Goal: Task Accomplishment & Management: Manage account settings

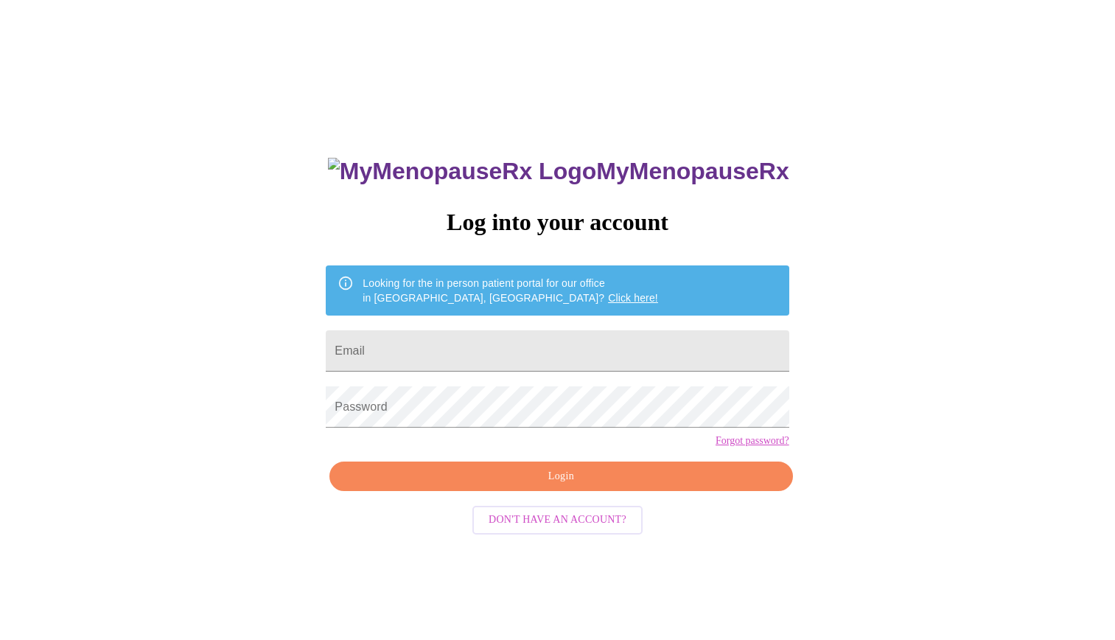
type input "[EMAIL_ADDRESS][DOMAIN_NAME]"
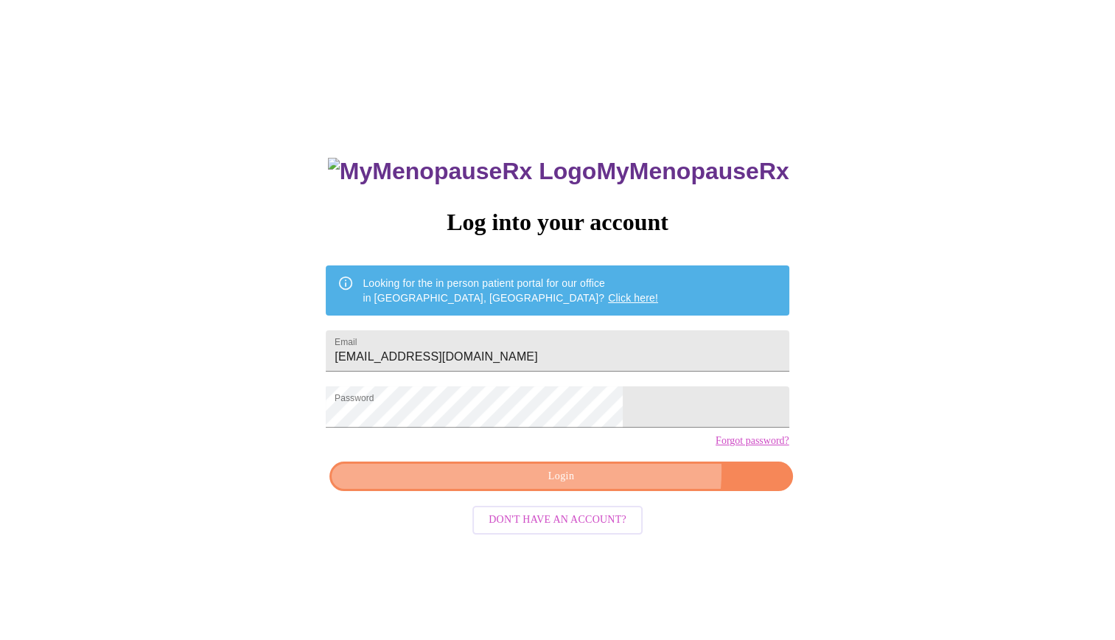
click at [608, 486] on span "Login" at bounding box center [560, 476] width 429 height 18
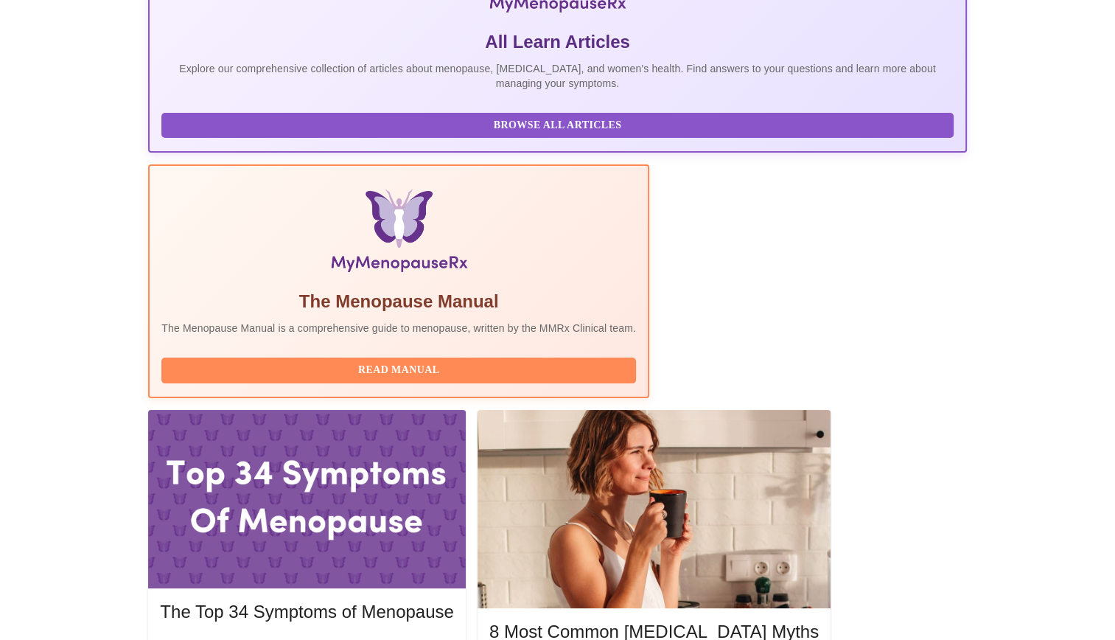
scroll to position [331, 0]
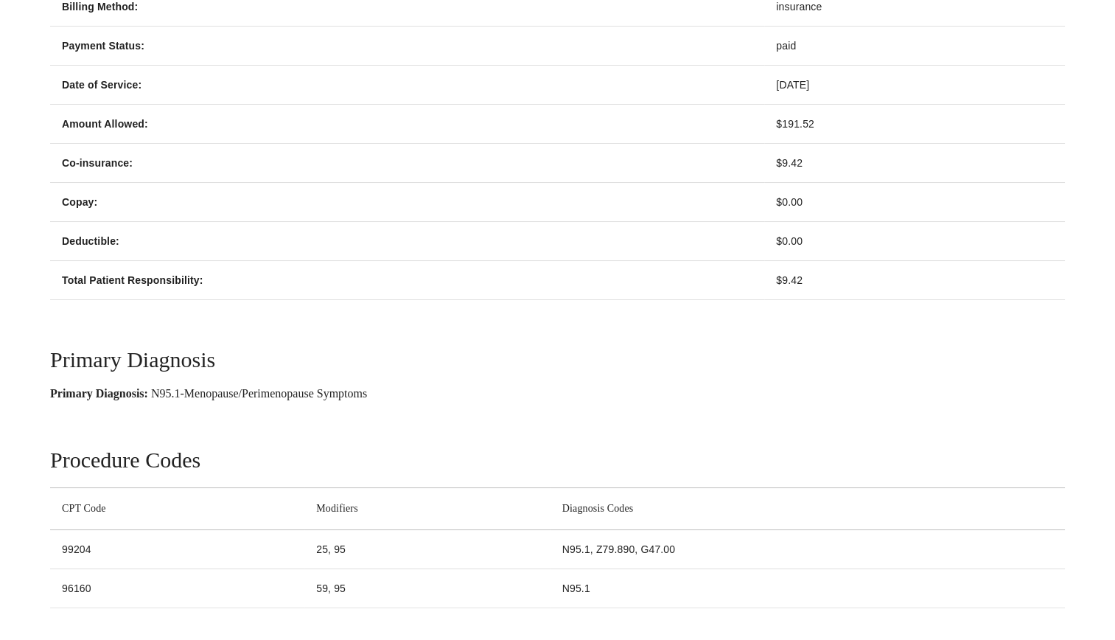
scroll to position [742, 0]
drag, startPoint x: 55, startPoint y: 551, endPoint x: 118, endPoint y: 545, distance: 63.7
click at [118, 545] on td "99204" at bounding box center [177, 547] width 254 height 39
drag, startPoint x: 118, startPoint y: 545, endPoint x: 68, endPoint y: 556, distance: 51.5
drag, startPoint x: 44, startPoint y: 596, endPoint x: 88, endPoint y: 587, distance: 45.0
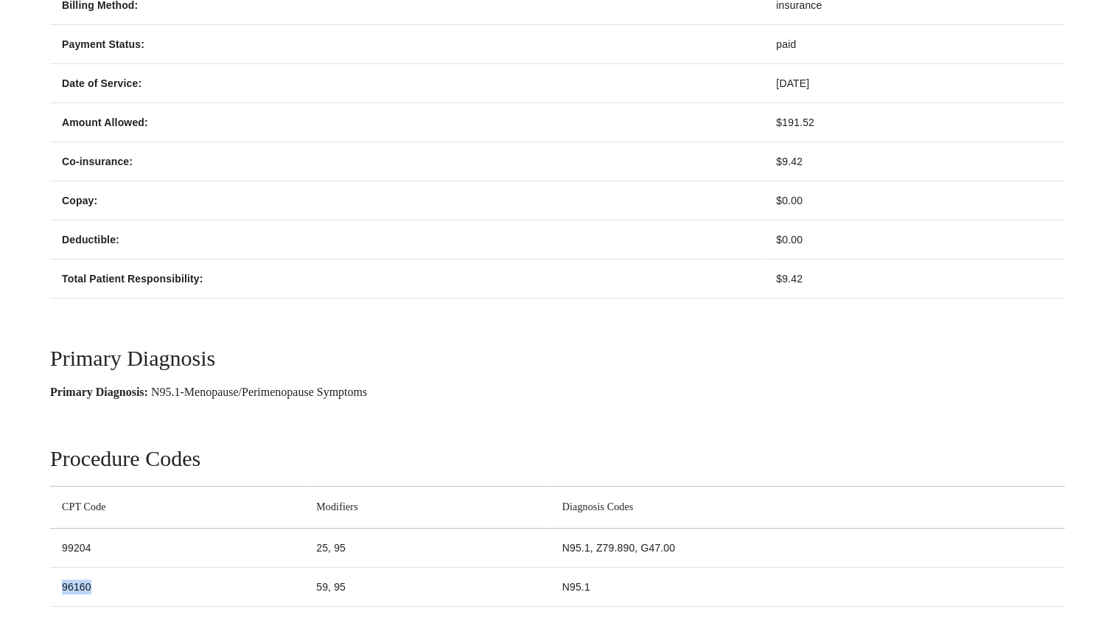
click at [88, 587] on td "96160" at bounding box center [177, 587] width 254 height 39
drag, startPoint x: 88, startPoint y: 587, endPoint x: 69, endPoint y: 593, distance: 19.8
click at [545, 368] on h3 "Primary Diagnosis" at bounding box center [557, 358] width 1015 height 25
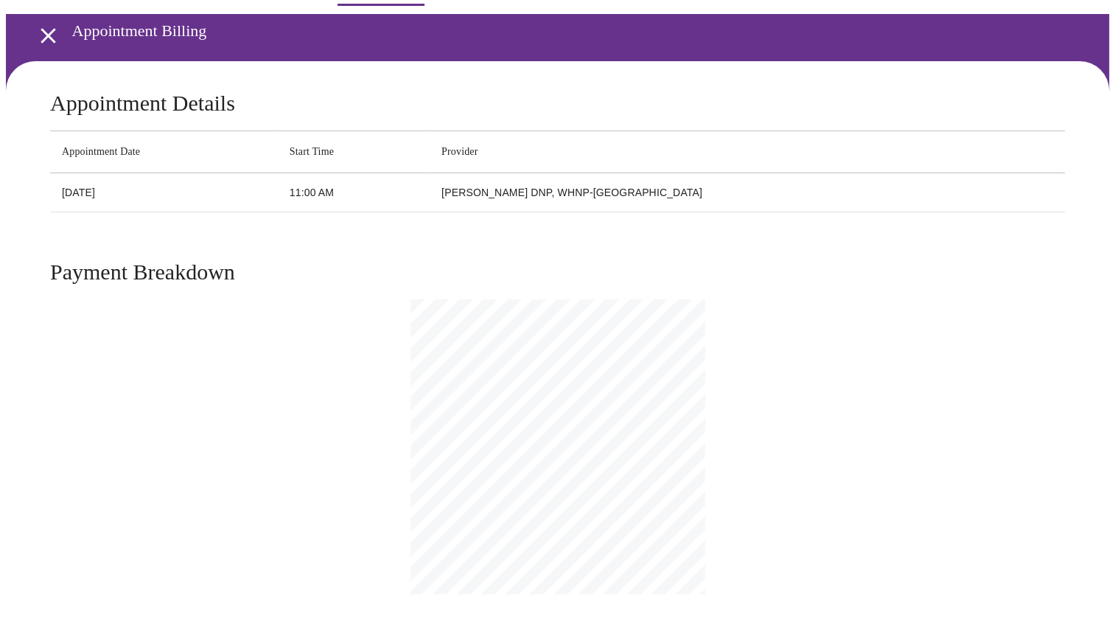
scroll to position [0, 0]
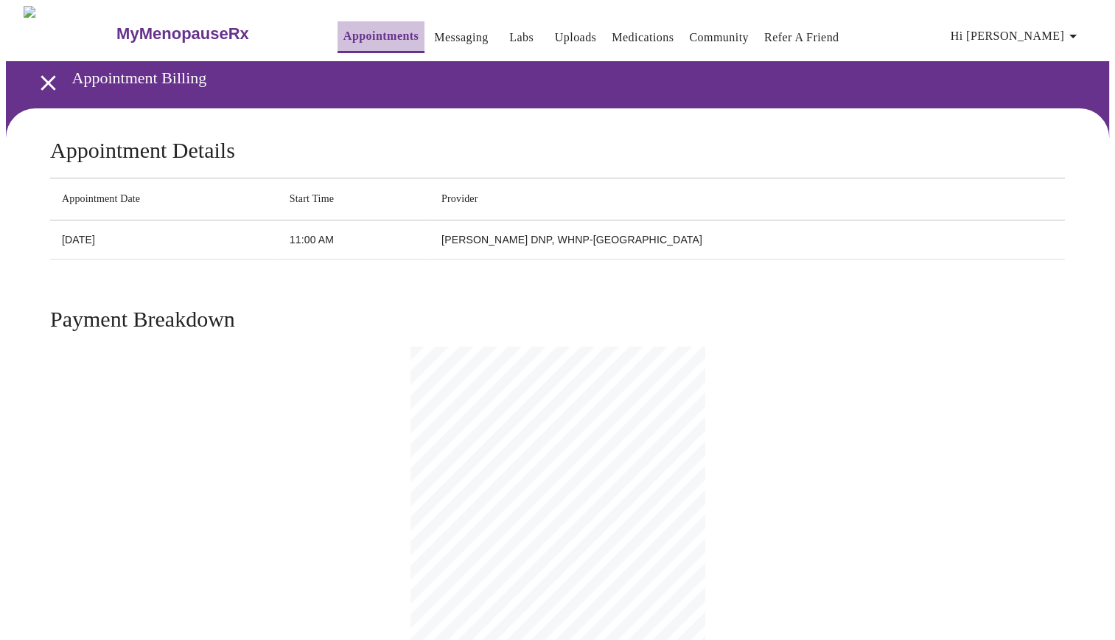
click at [347, 29] on link "Appointments" at bounding box center [380, 36] width 75 height 21
